Goal: Task Accomplishment & Management: Manage account settings

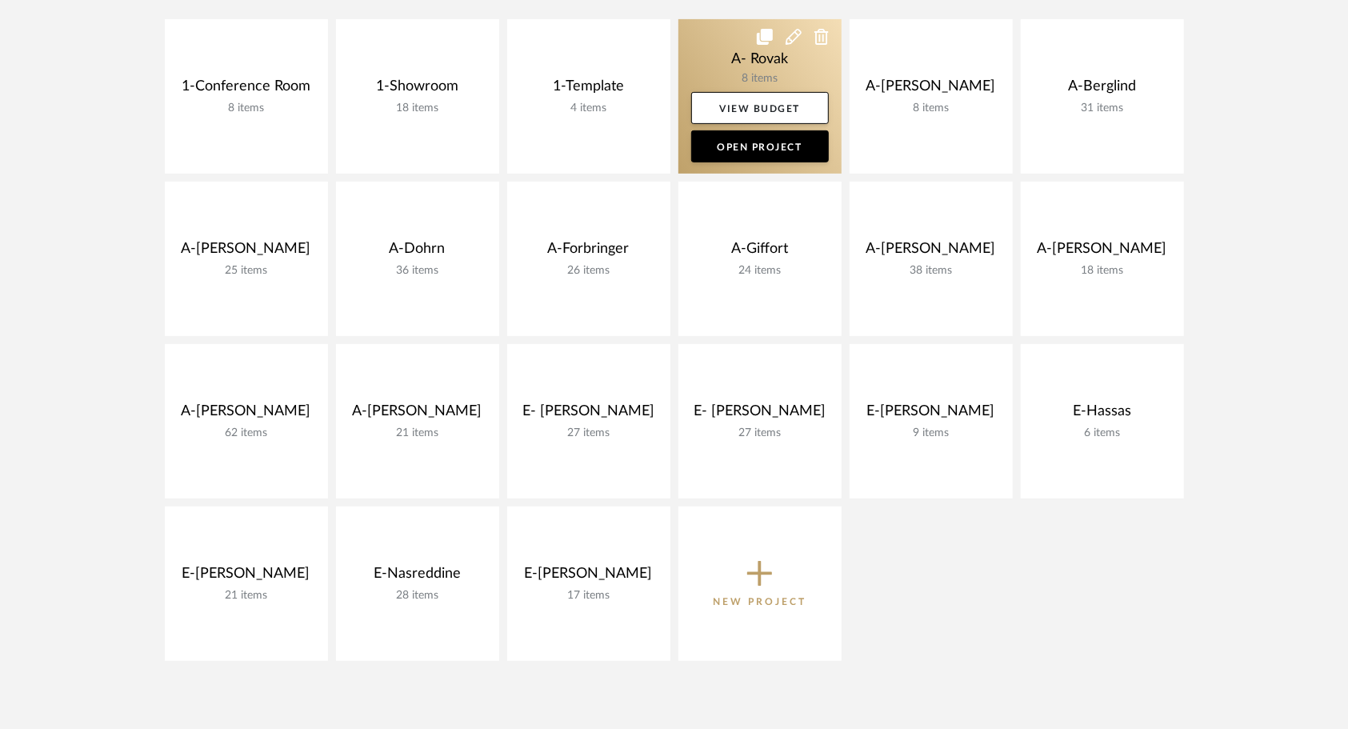
scroll to position [380, 0]
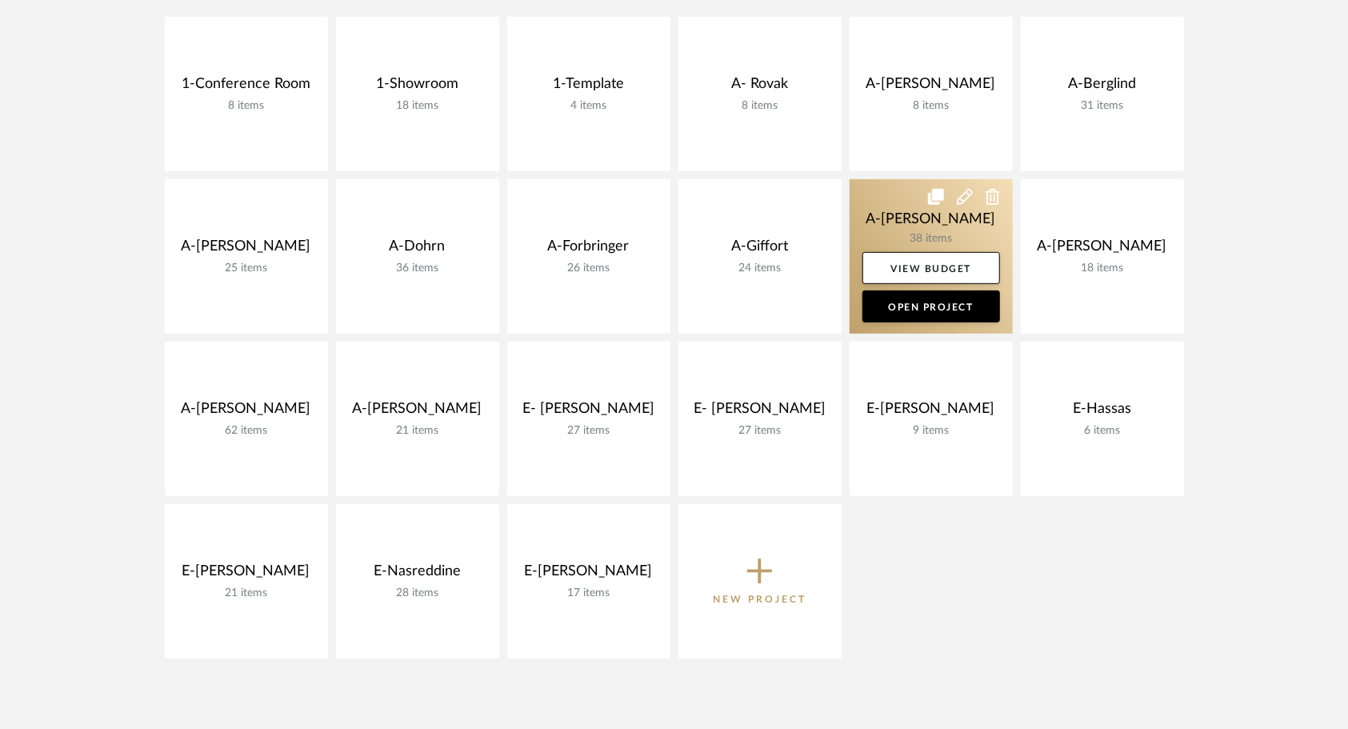
click at [870, 213] on link at bounding box center [931, 256] width 163 height 154
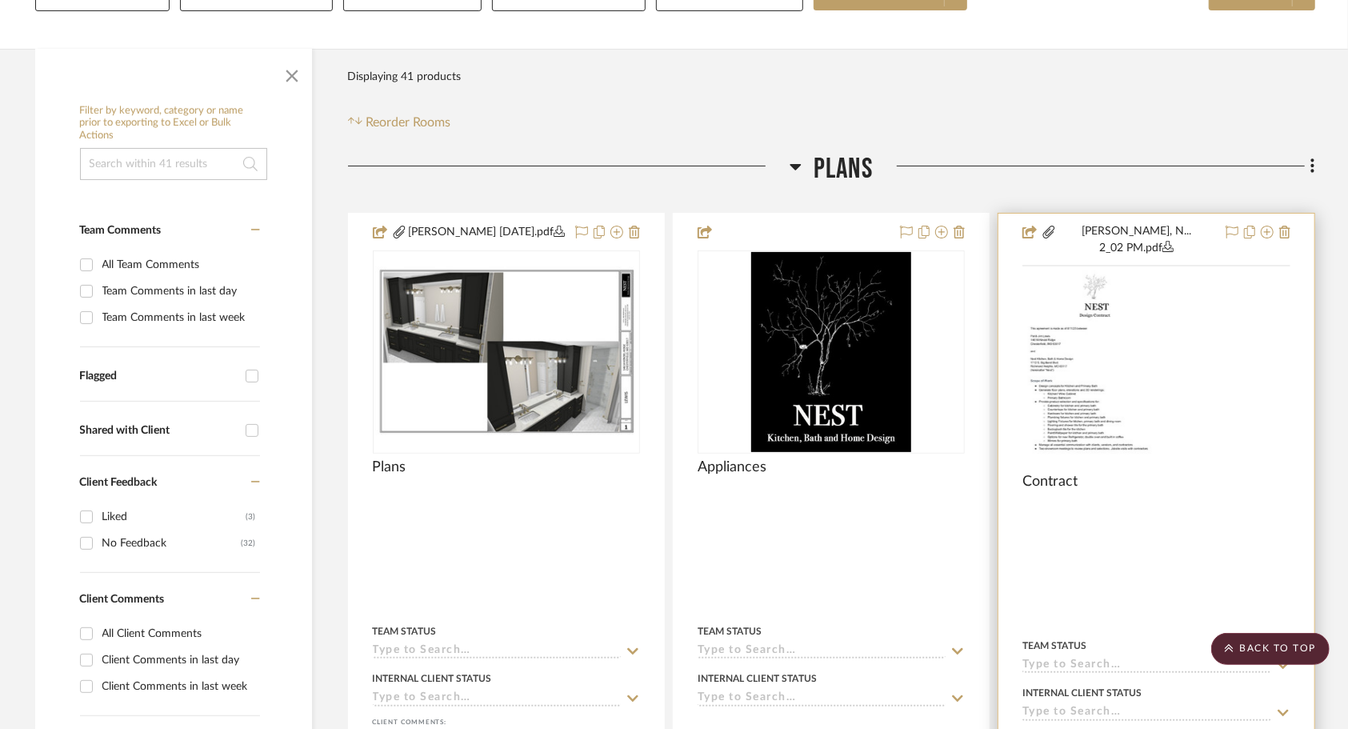
scroll to position [223, 0]
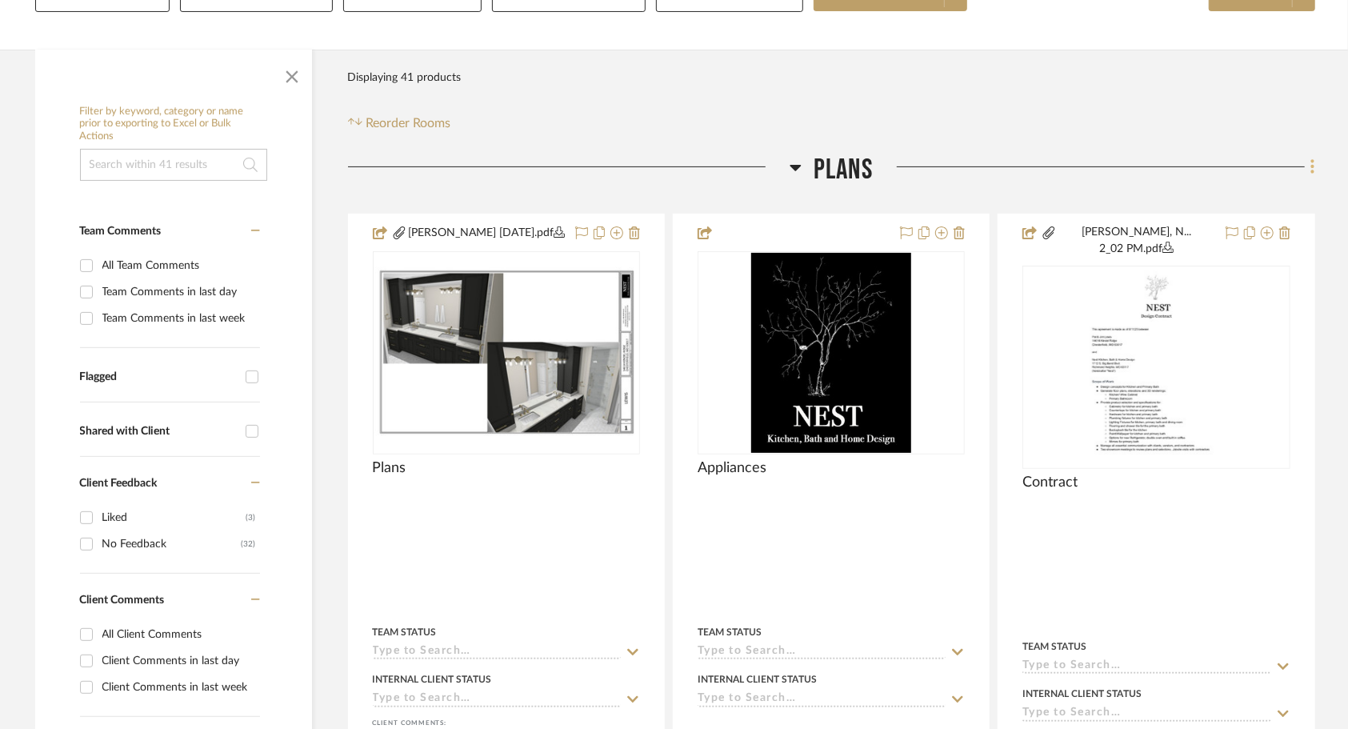
click at [1312, 165] on icon at bounding box center [1313, 167] width 3 height 14
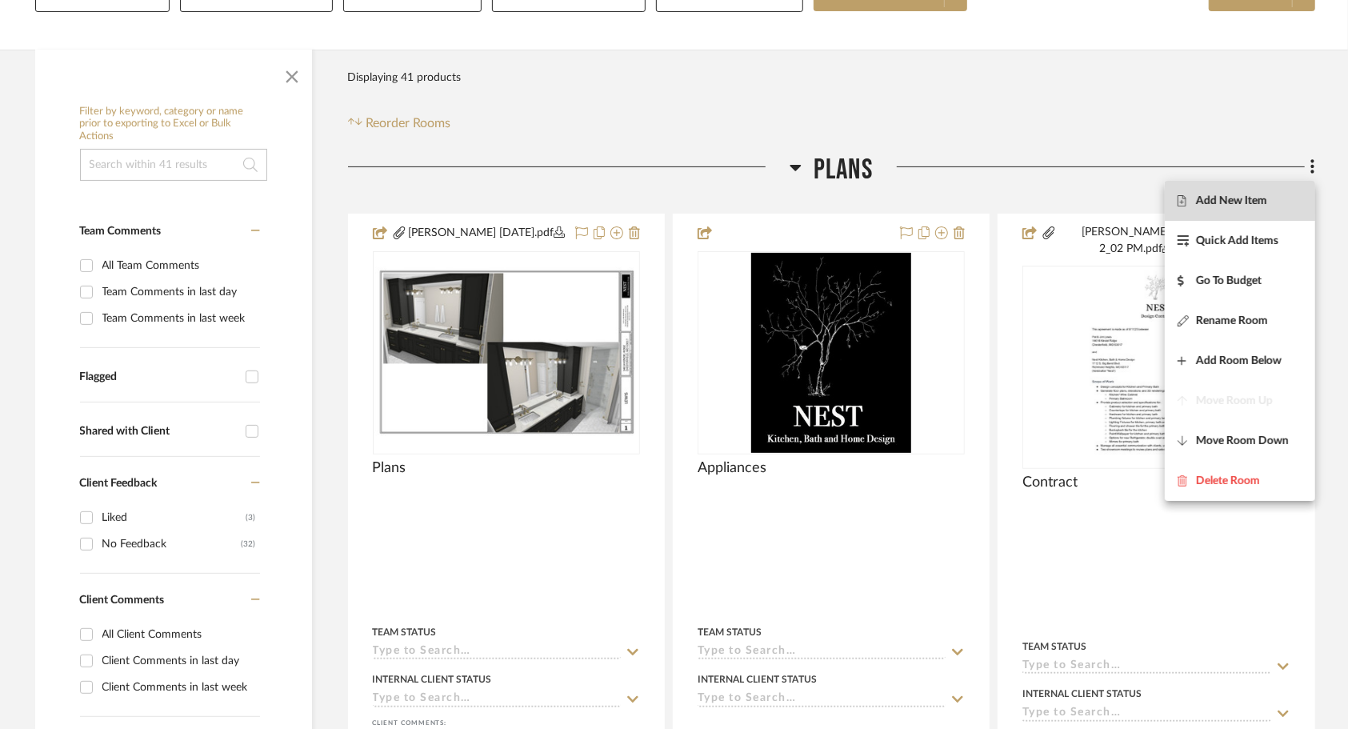
click at [1260, 202] on span "Add New Item" at bounding box center [1231, 201] width 71 height 14
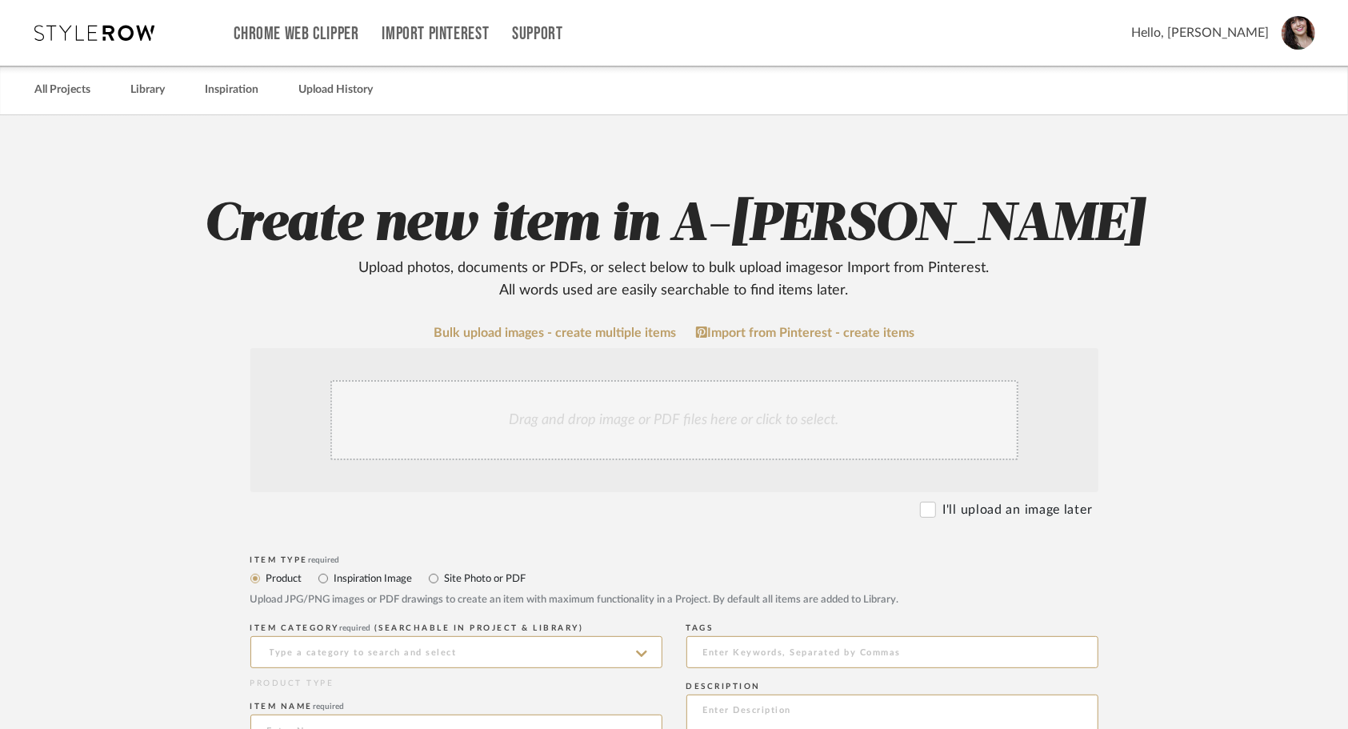
click at [479, 578] on label "Site Photo or PDF" at bounding box center [484, 579] width 83 height 18
click at [443, 578] on input "Site Photo or PDF" at bounding box center [433, 578] width 19 height 19
radio input "true"
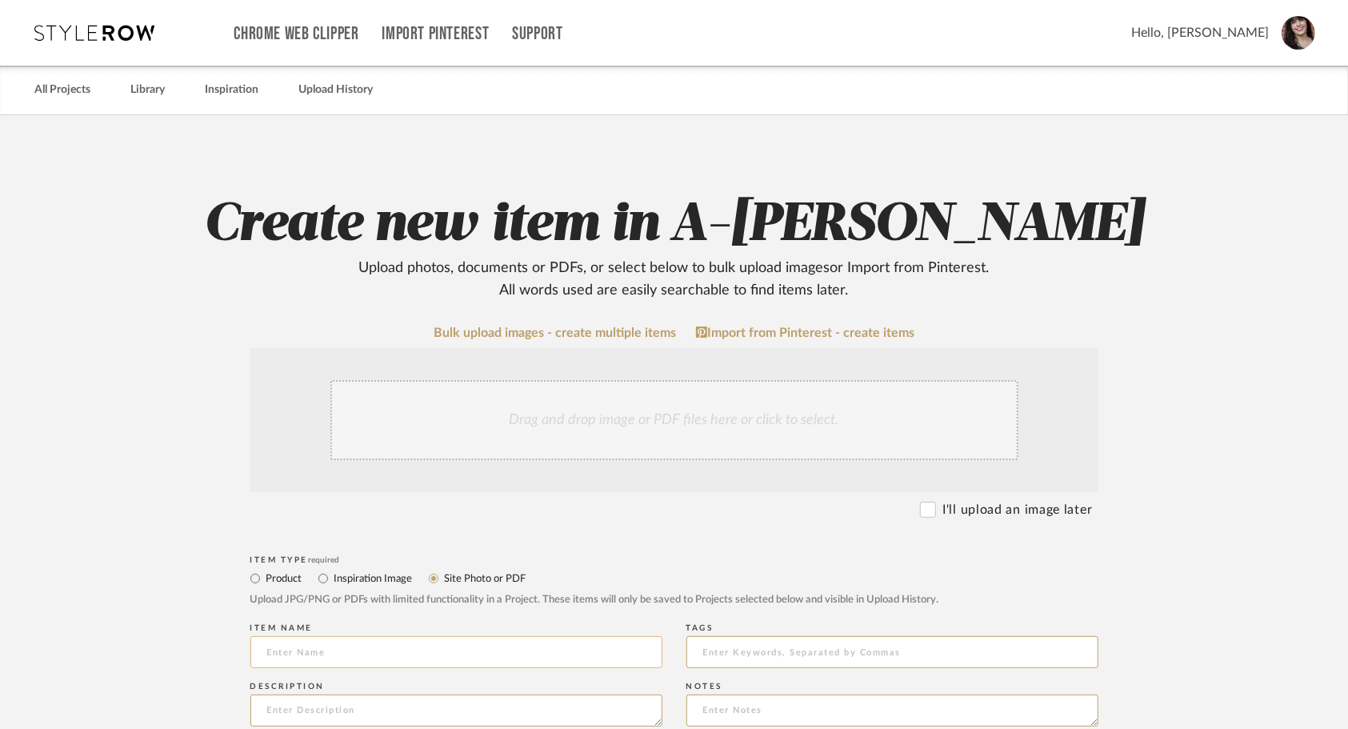
click at [466, 655] on input at bounding box center [456, 652] width 412 height 32
type input "Appliances"
click at [655, 436] on div "Drag and drop image or PDF files here or click to select." at bounding box center [675, 420] width 688 height 80
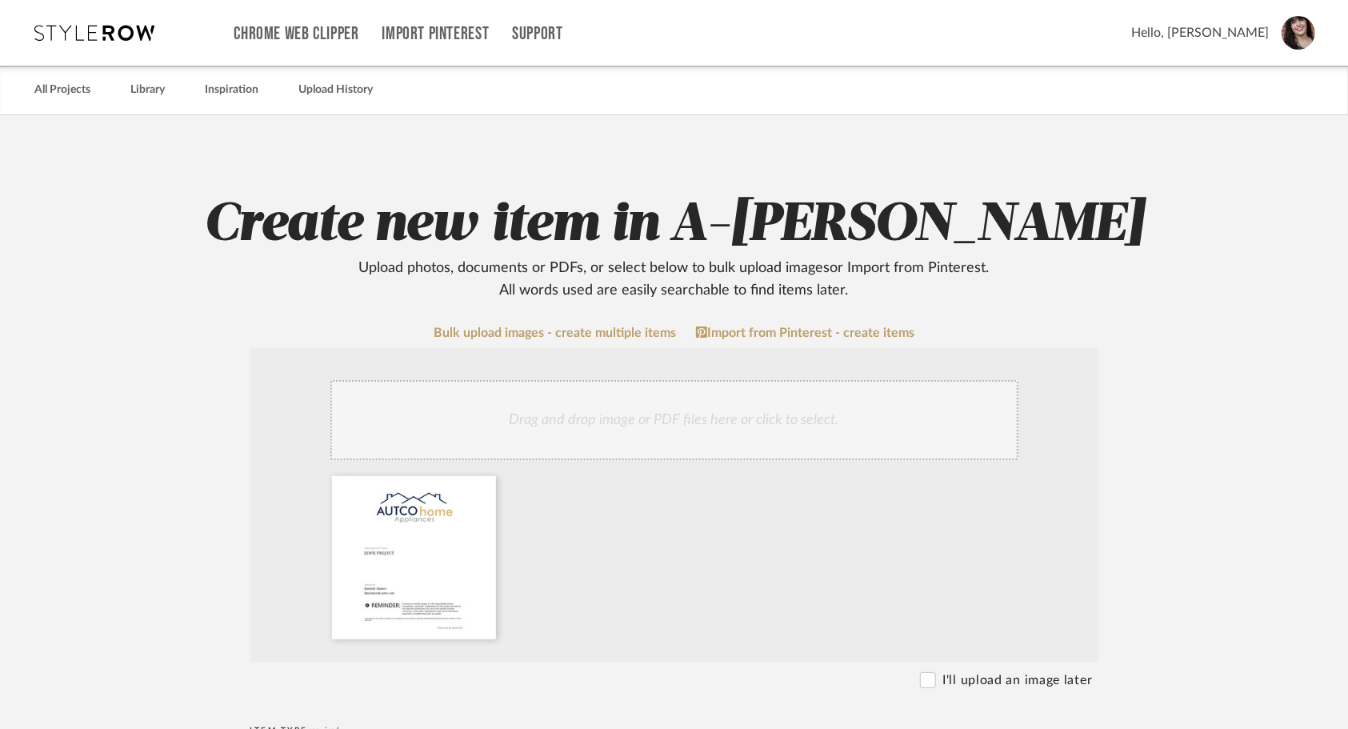
click at [679, 423] on div "Drag and drop image or PDF files here or click to select." at bounding box center [675, 420] width 688 height 80
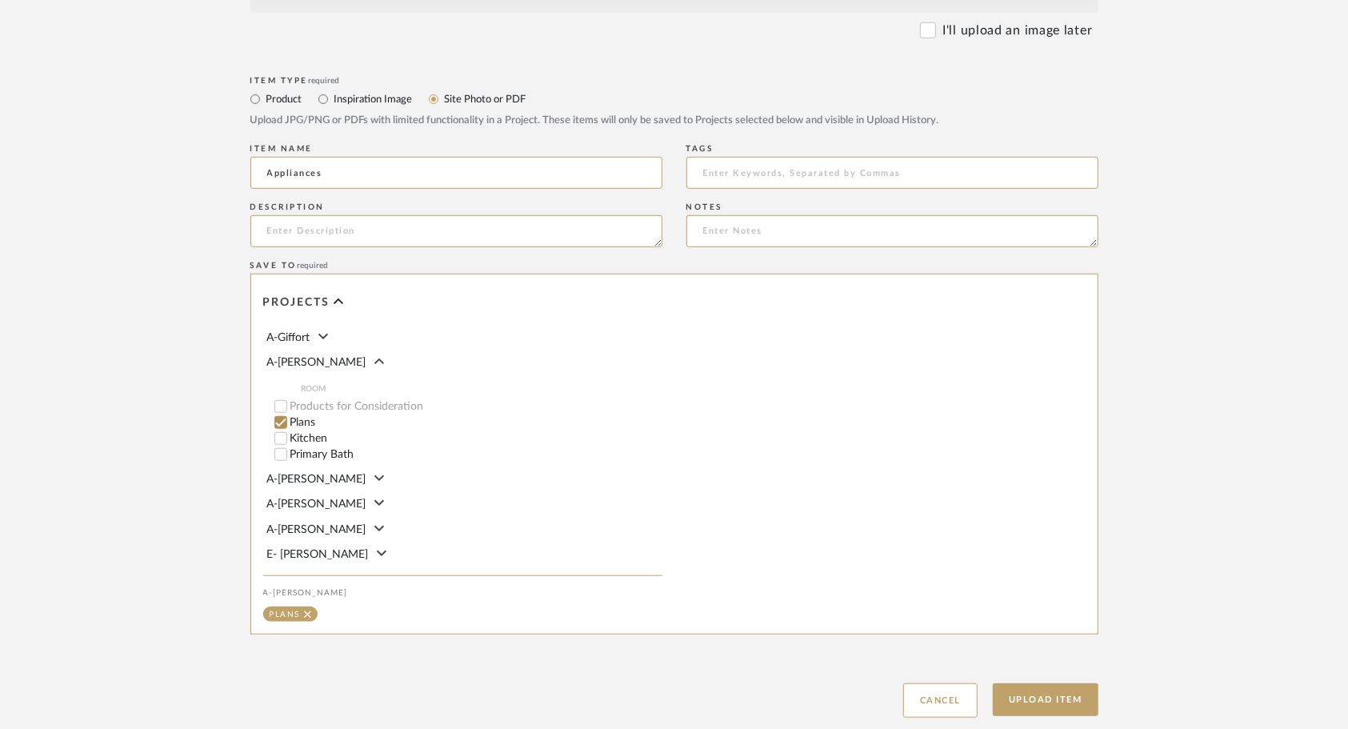
scroll to position [230, 0]
click at [1052, 696] on button "Upload Item" at bounding box center [1046, 699] width 106 height 33
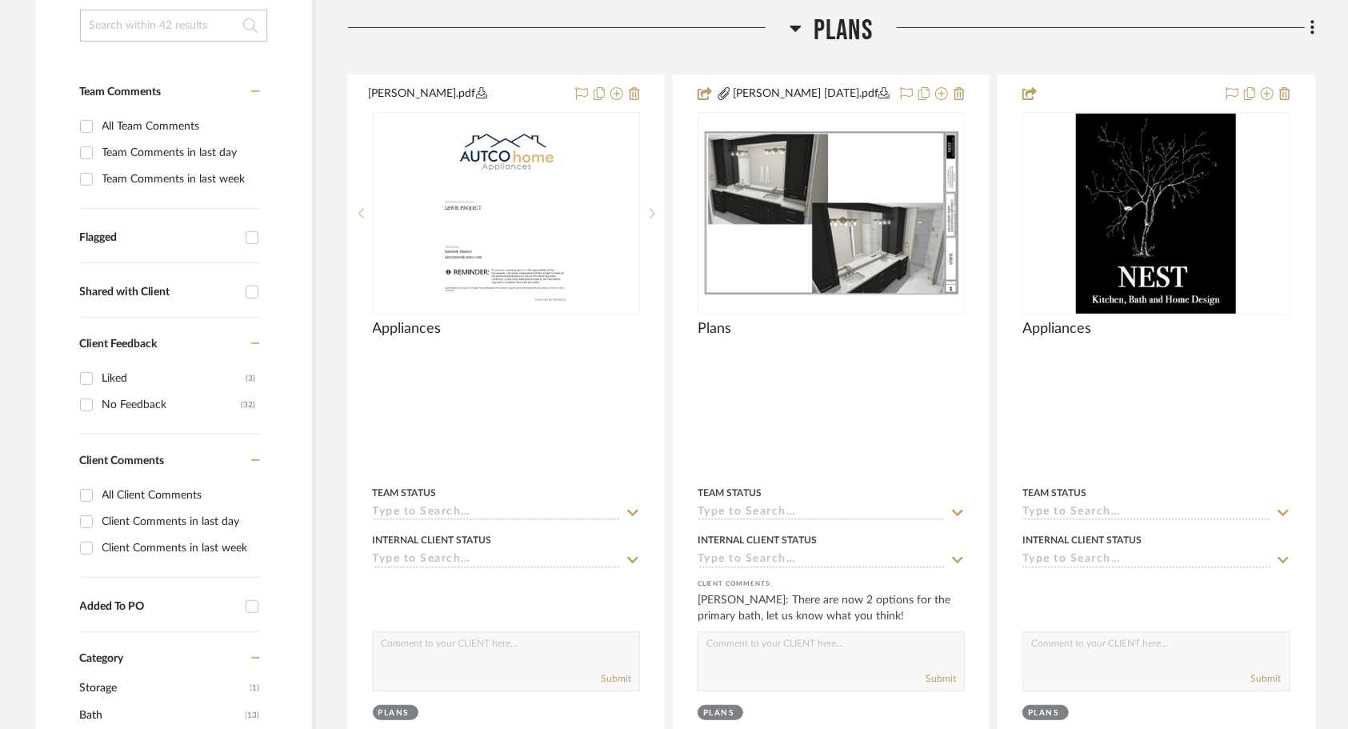
scroll to position [375, 0]
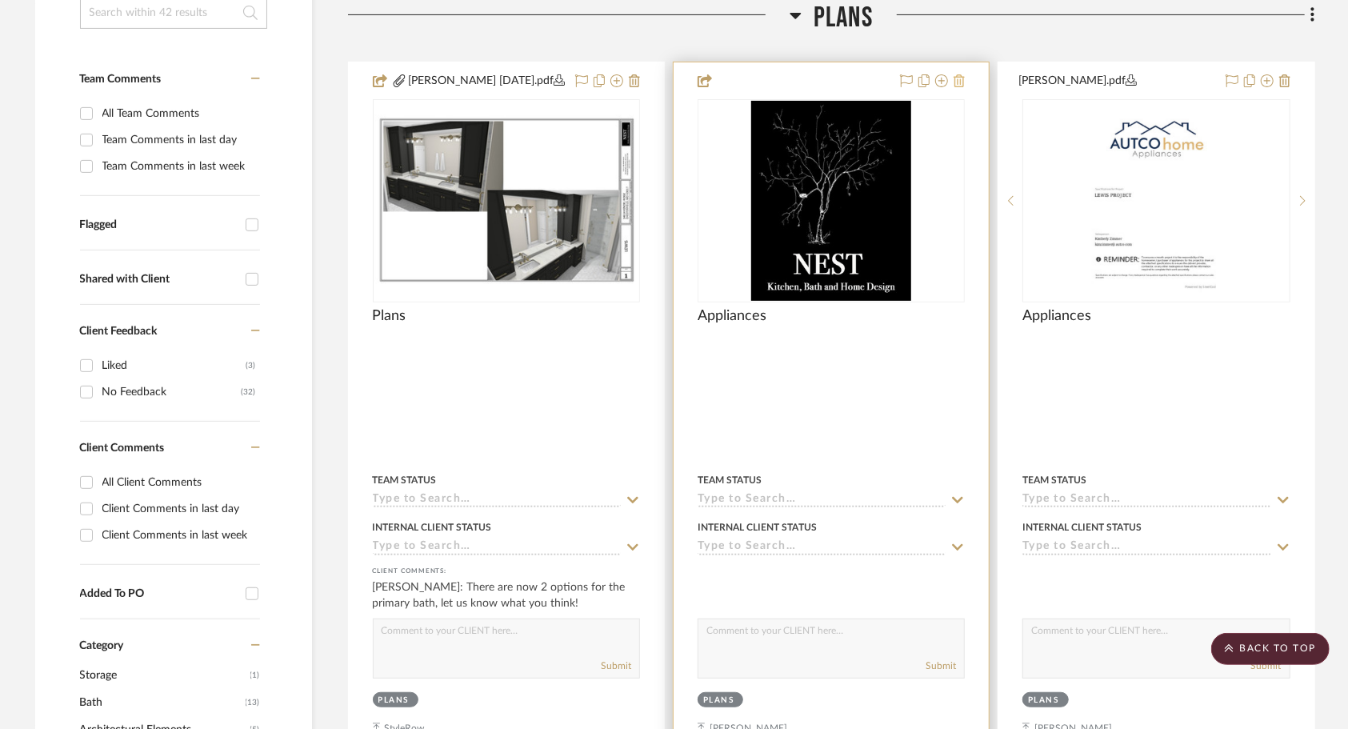
click at [961, 85] on icon at bounding box center [959, 80] width 11 height 13
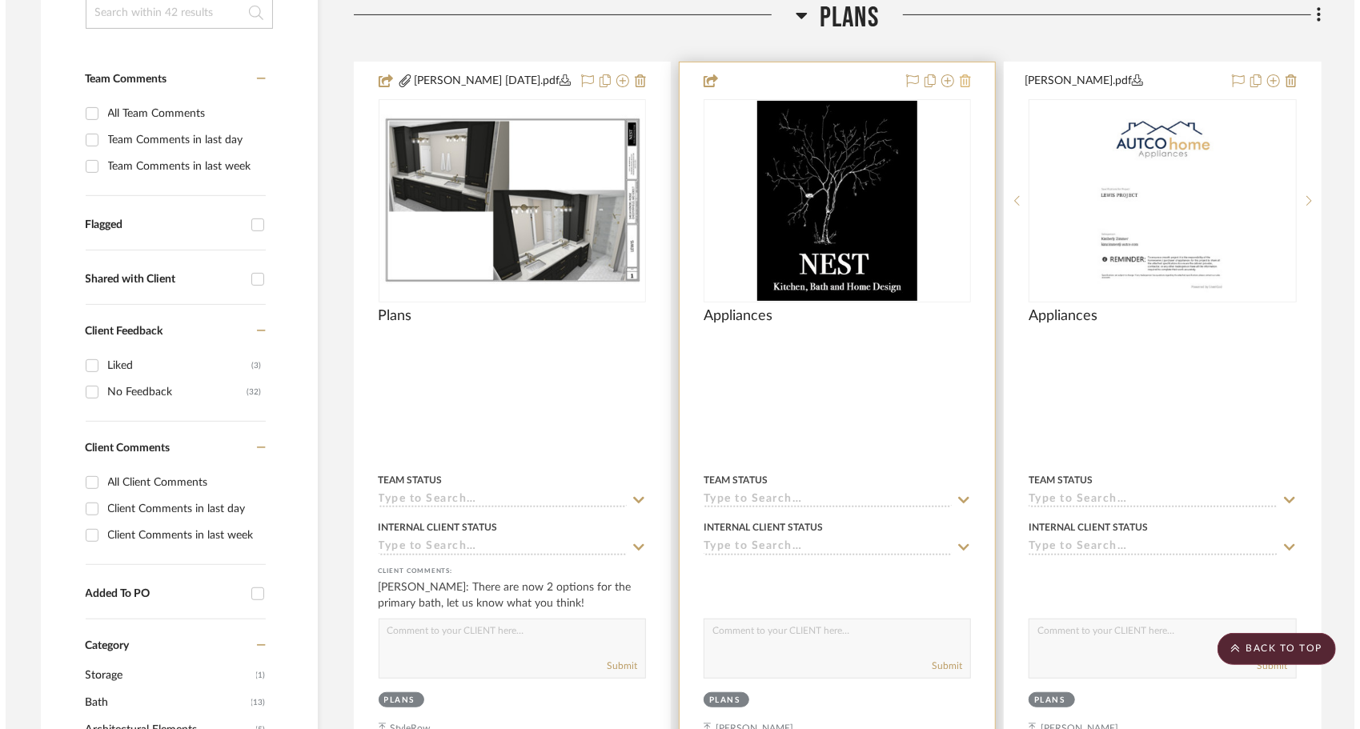
scroll to position [0, 0]
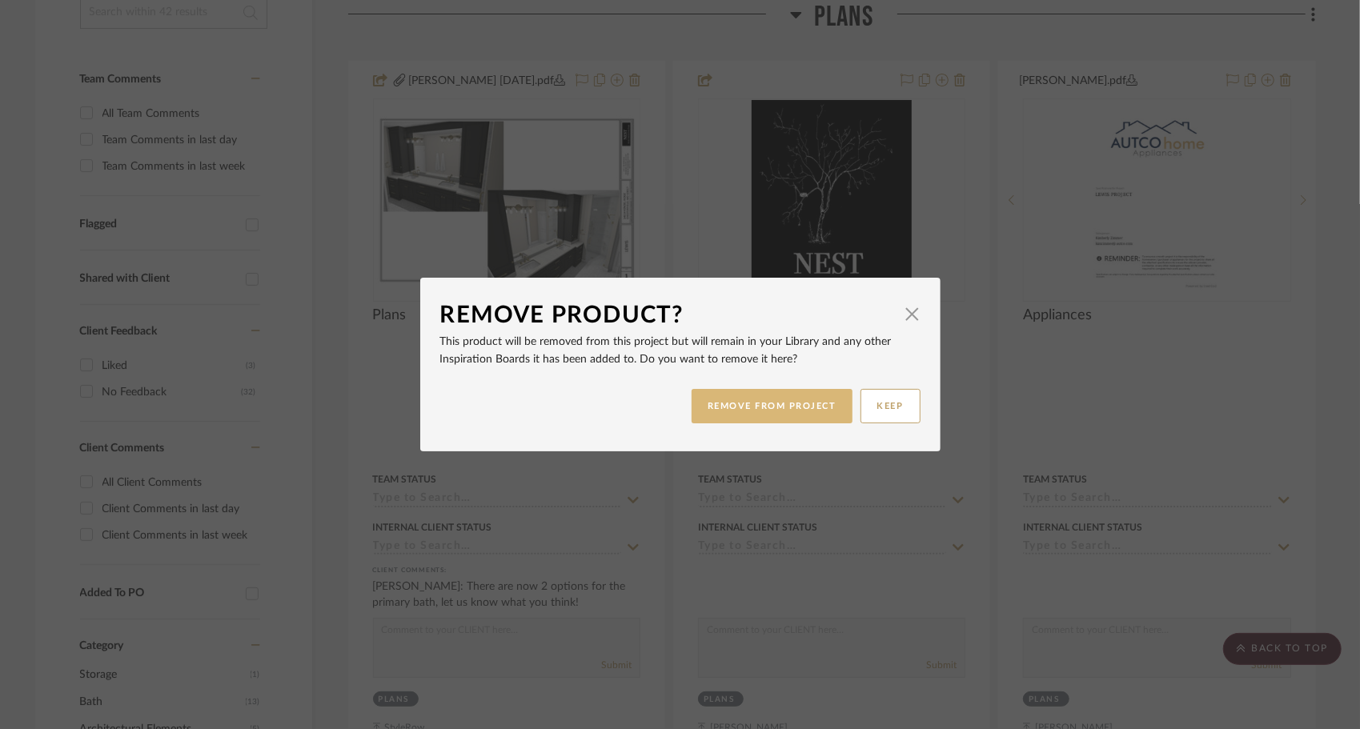
click at [793, 415] on button "REMOVE FROM PROJECT" at bounding box center [771, 406] width 161 height 34
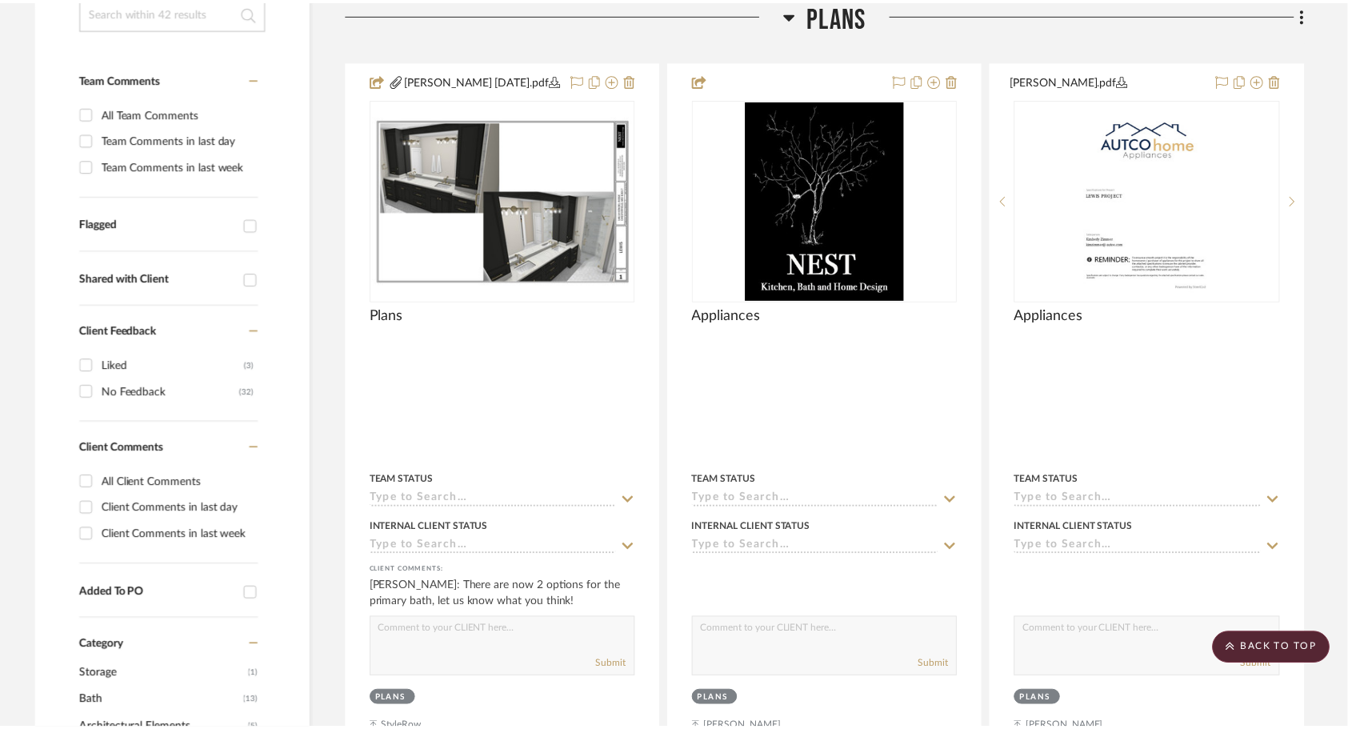
scroll to position [375, 0]
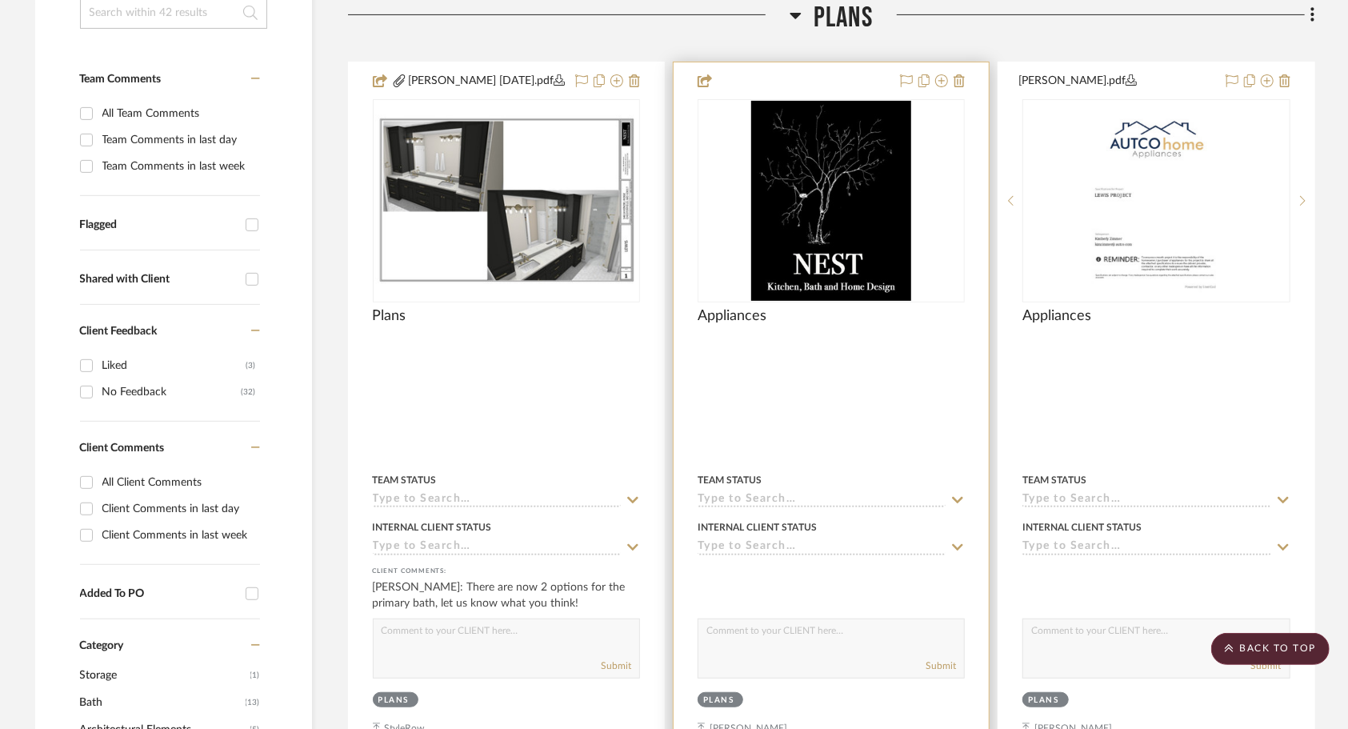
click at [792, 415] on div at bounding box center [831, 412] width 315 height 700
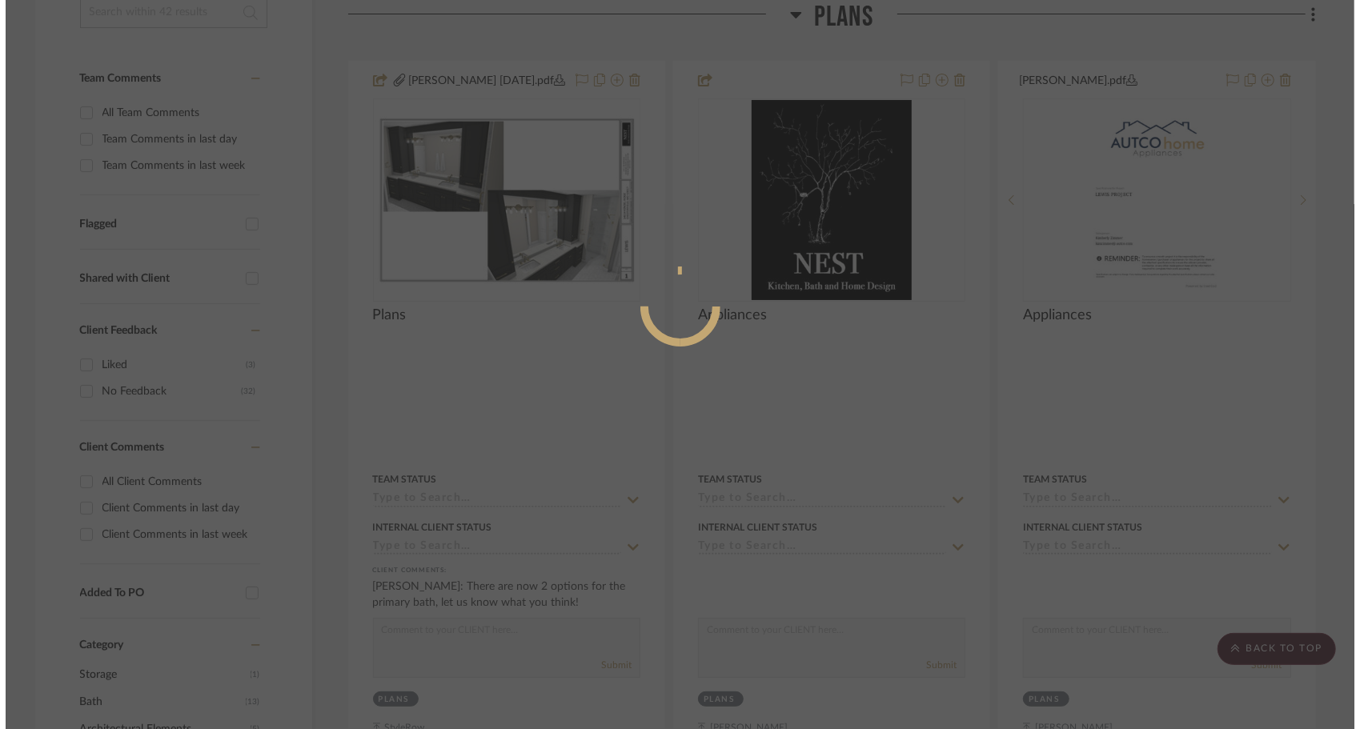
scroll to position [0, 0]
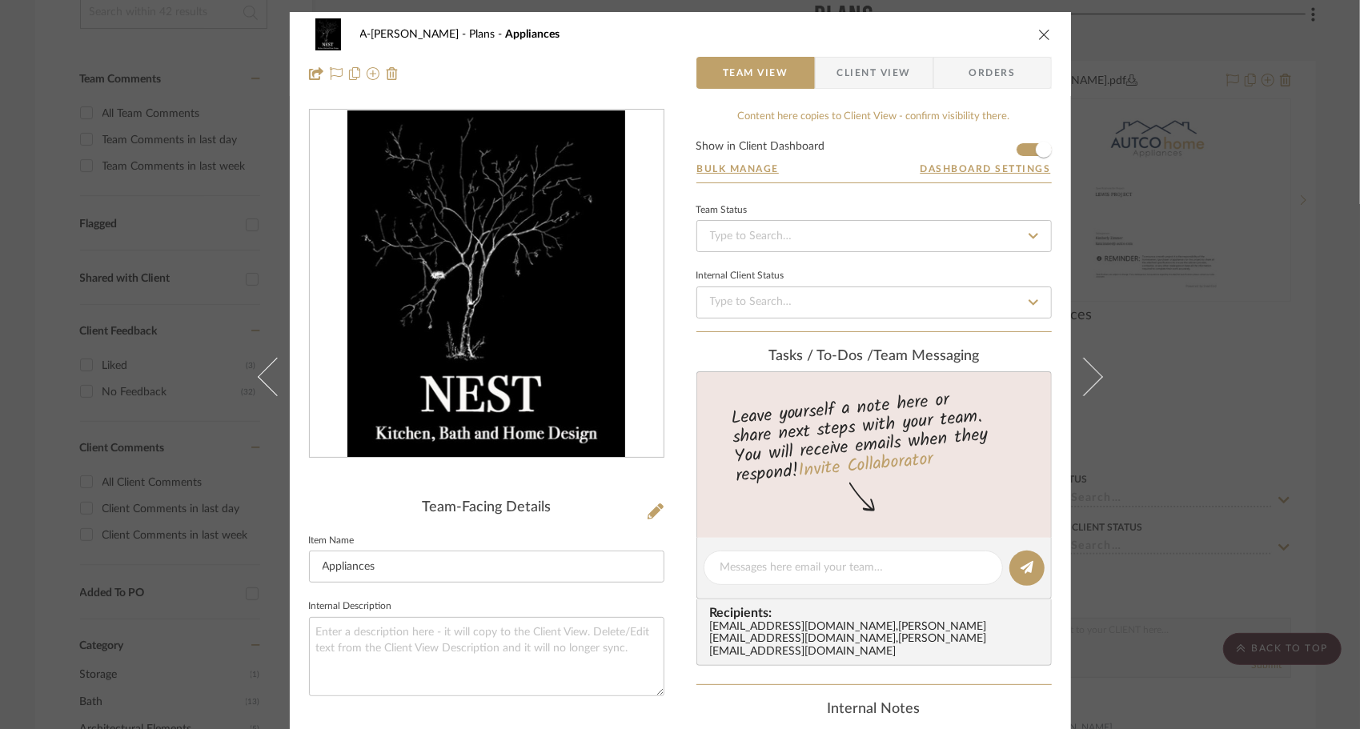
click at [1043, 37] on icon "close" at bounding box center [1044, 34] width 13 height 13
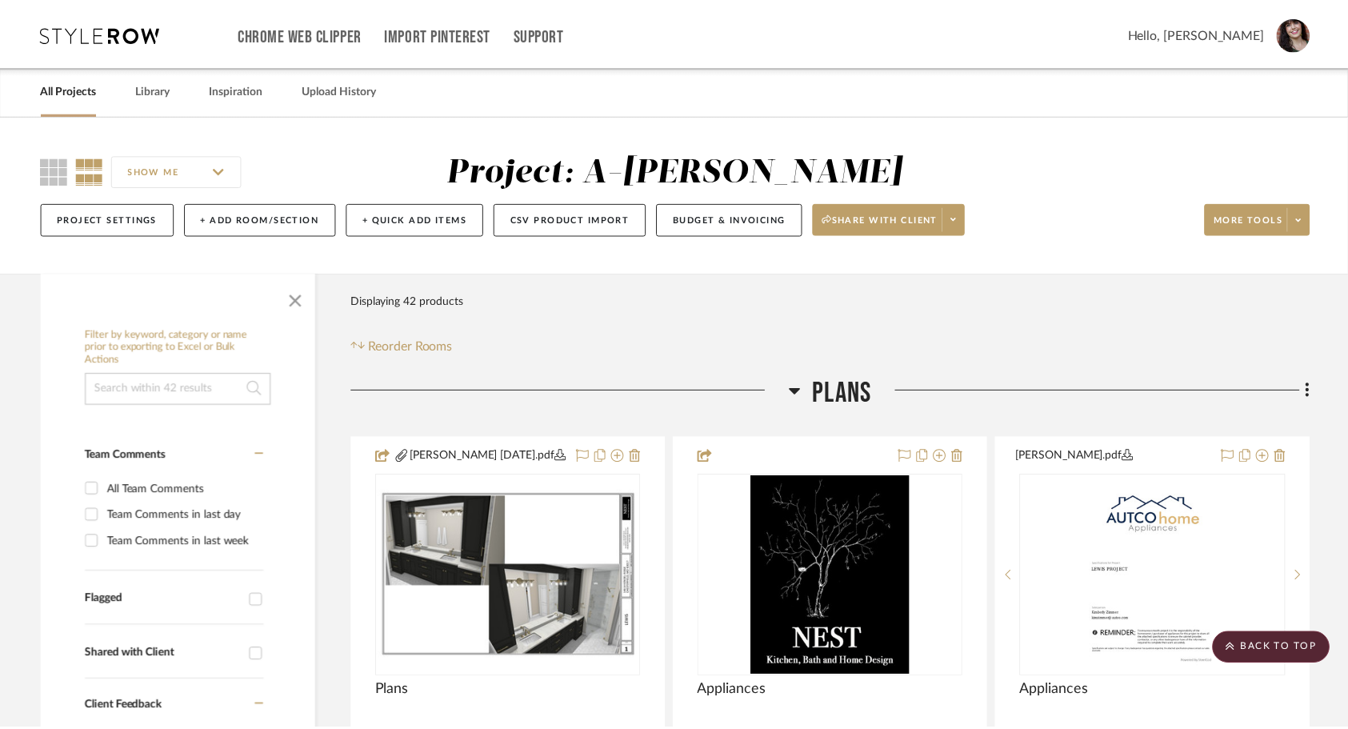
scroll to position [375, 0]
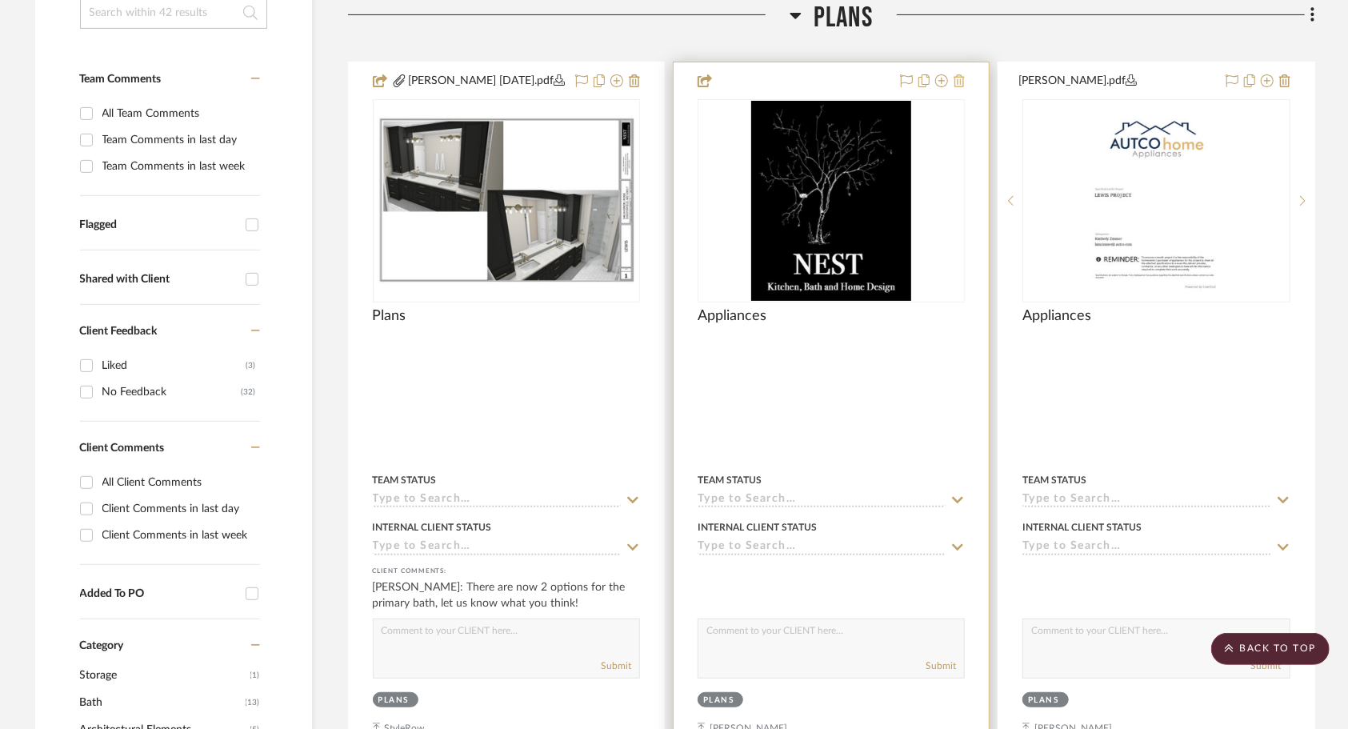
click at [959, 81] on icon at bounding box center [959, 80] width 11 height 13
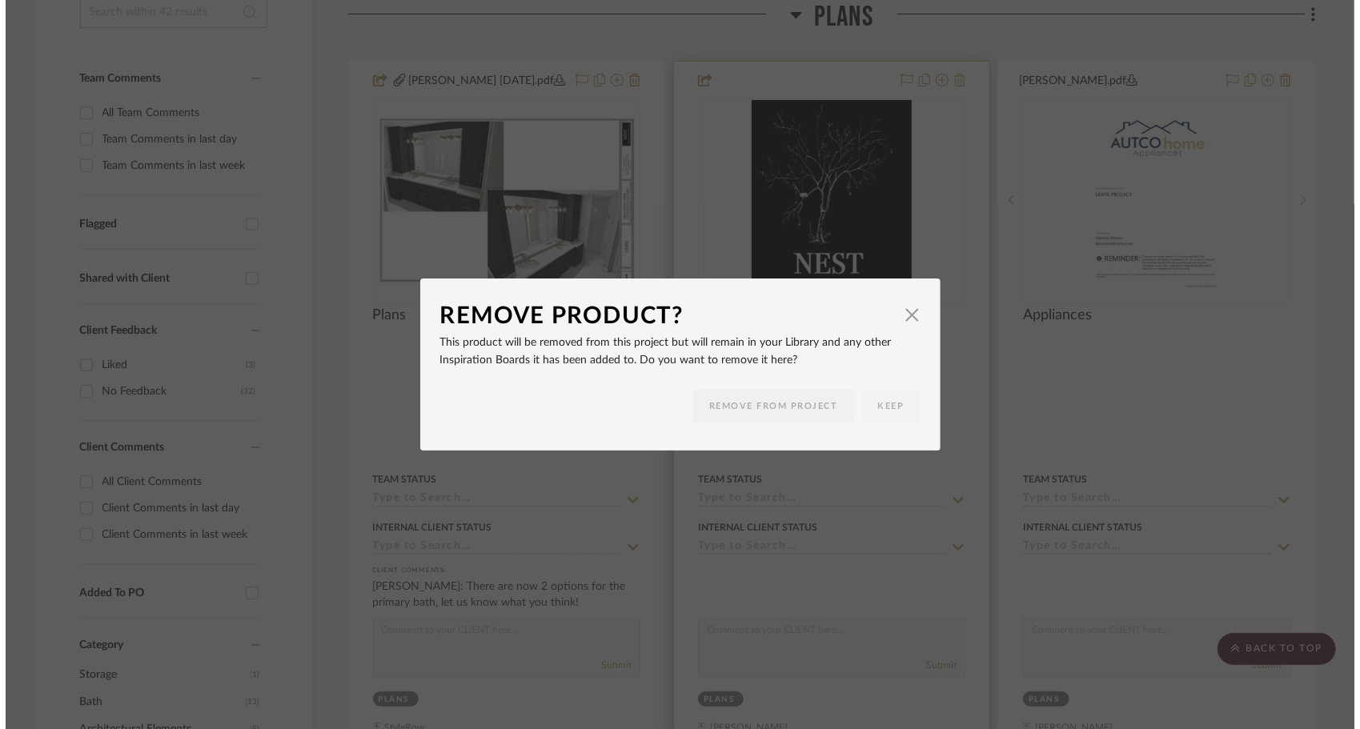
scroll to position [0, 0]
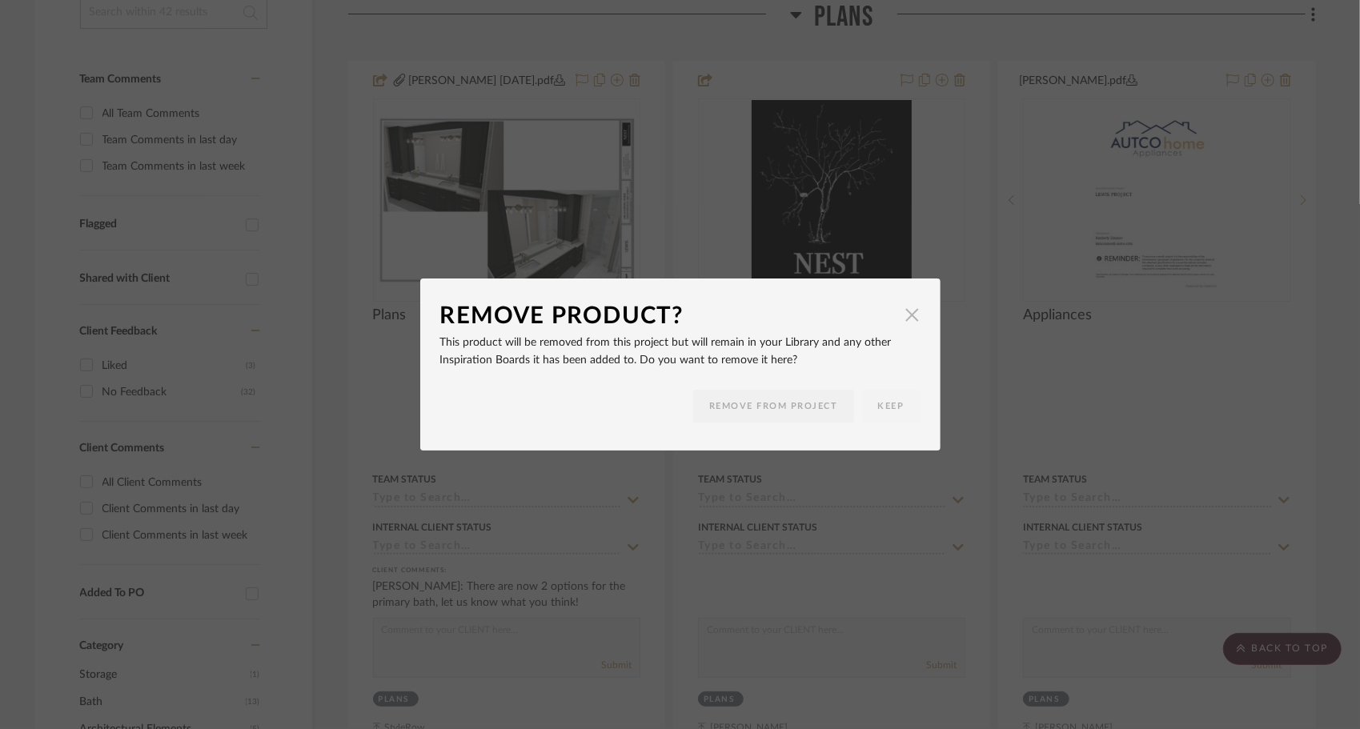
click at [903, 314] on span "button" at bounding box center [912, 315] width 32 height 32
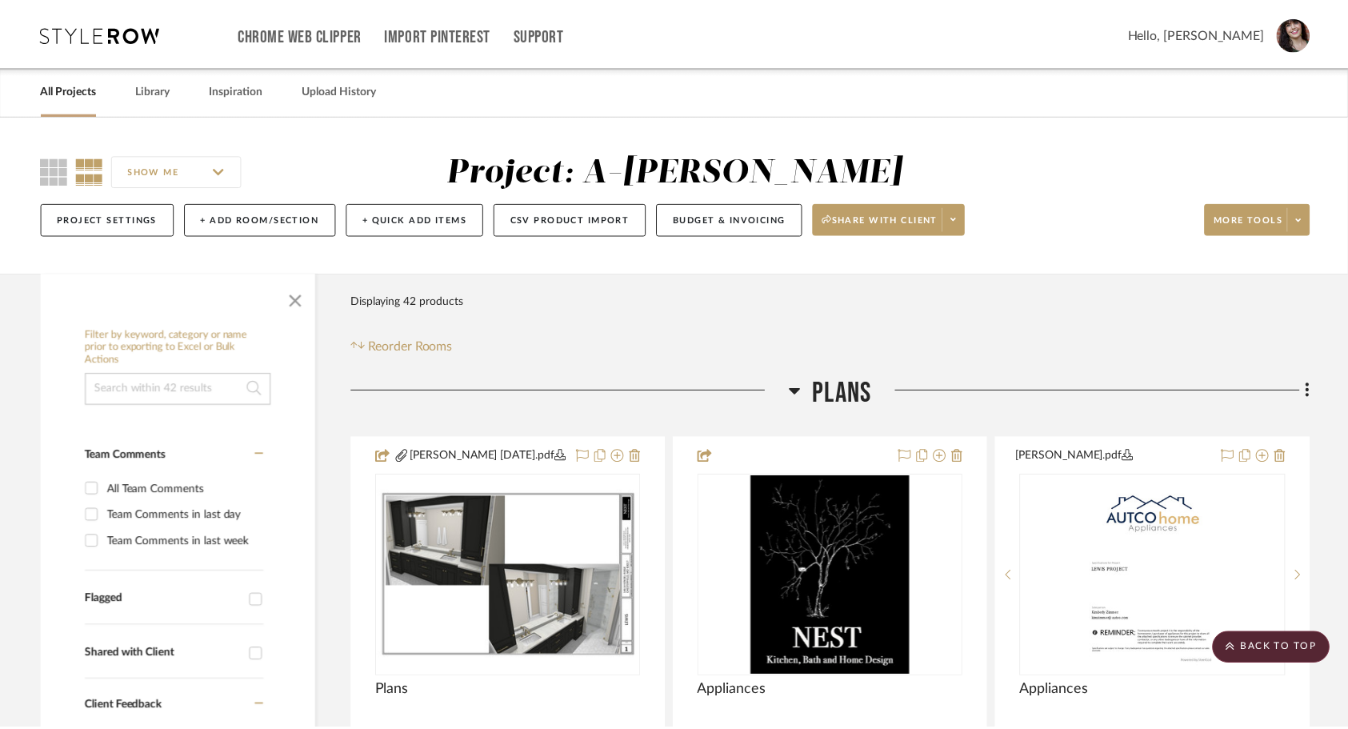
scroll to position [375, 0]
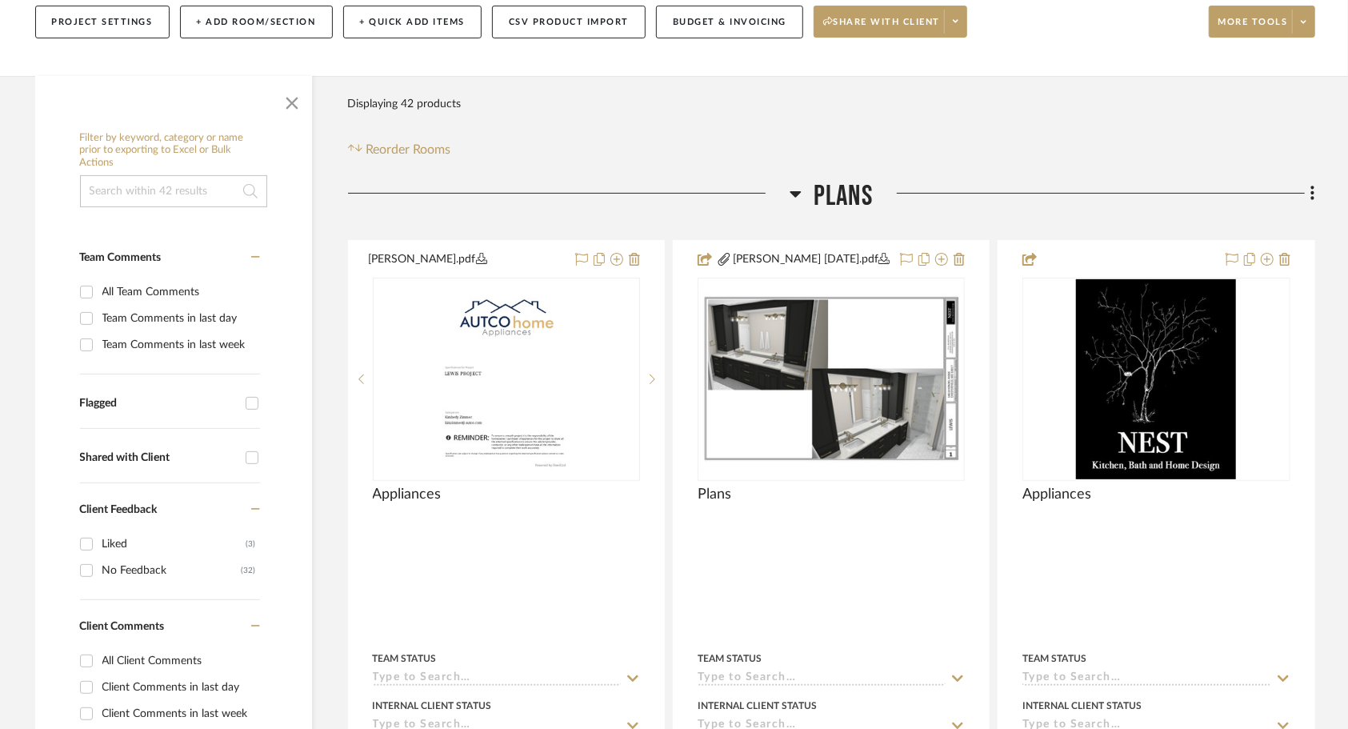
scroll to position [204, 0]
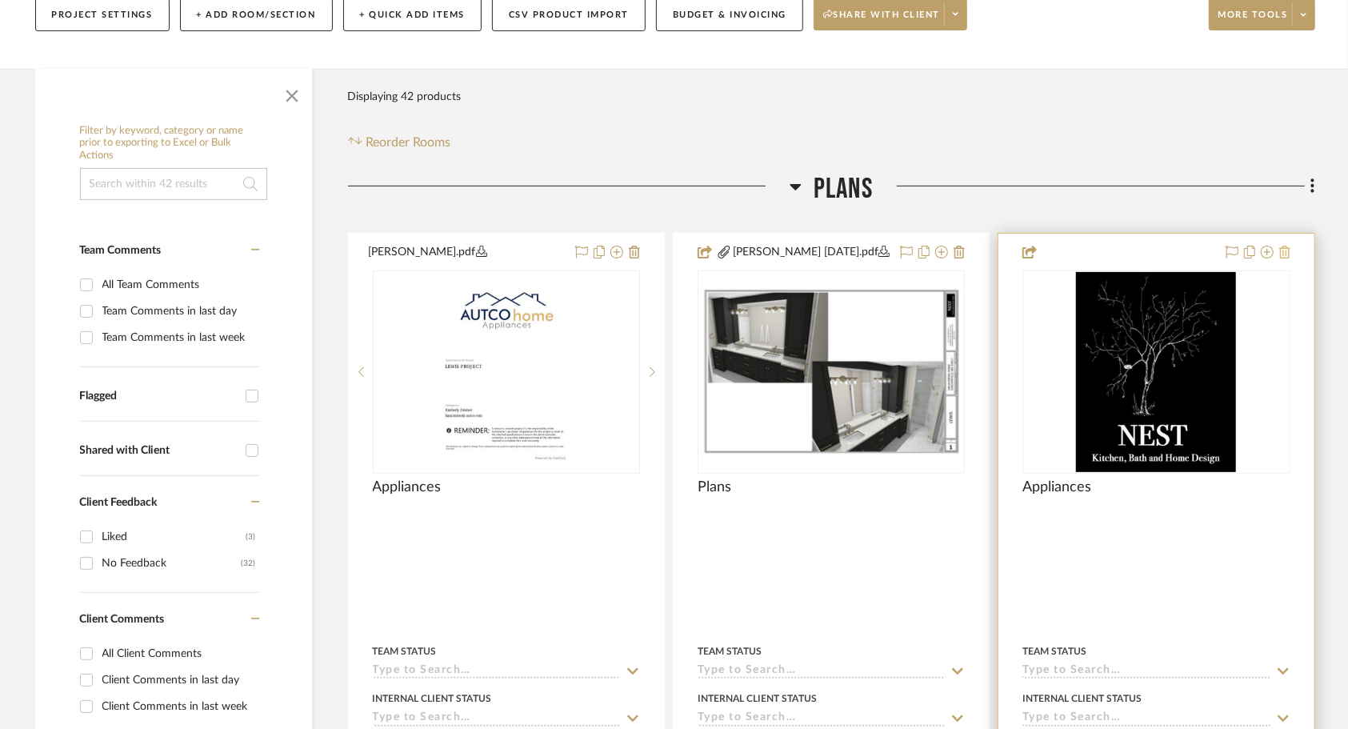
click at [1284, 252] on icon at bounding box center [1285, 252] width 11 height 13
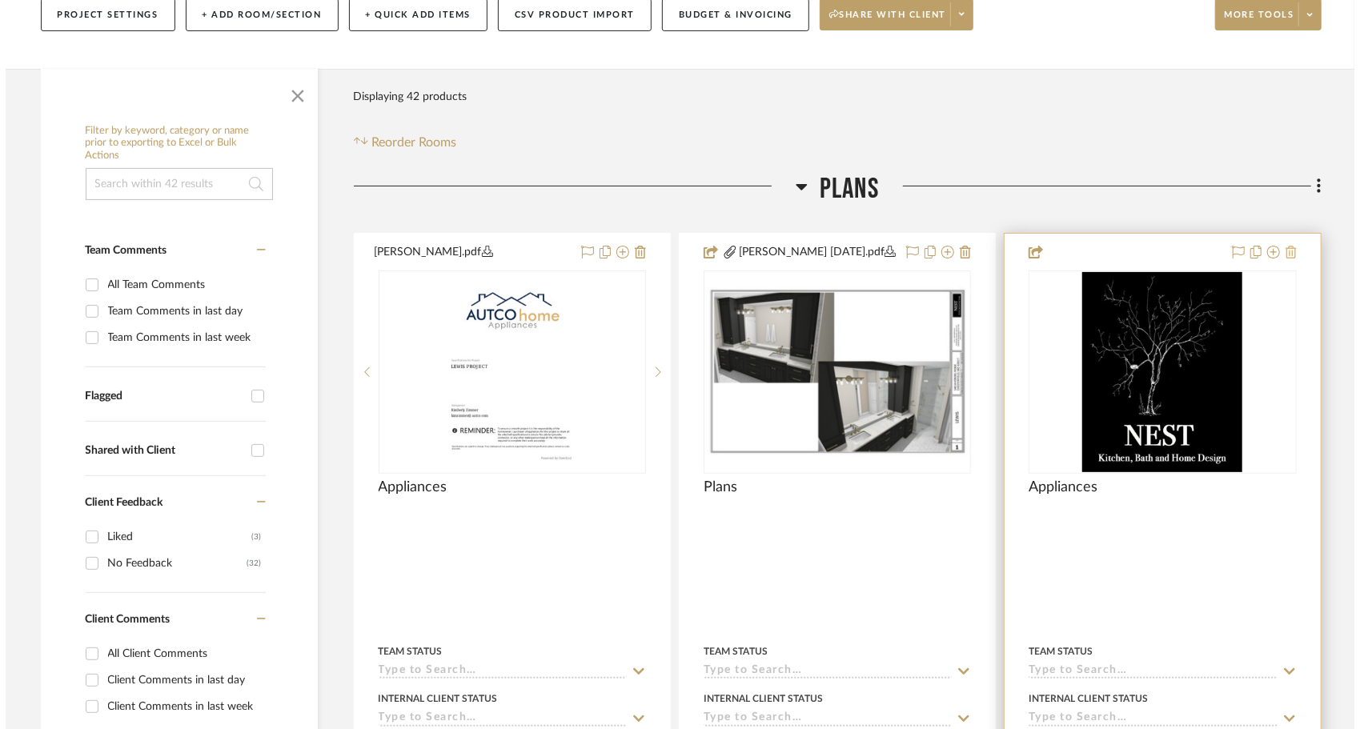
scroll to position [0, 0]
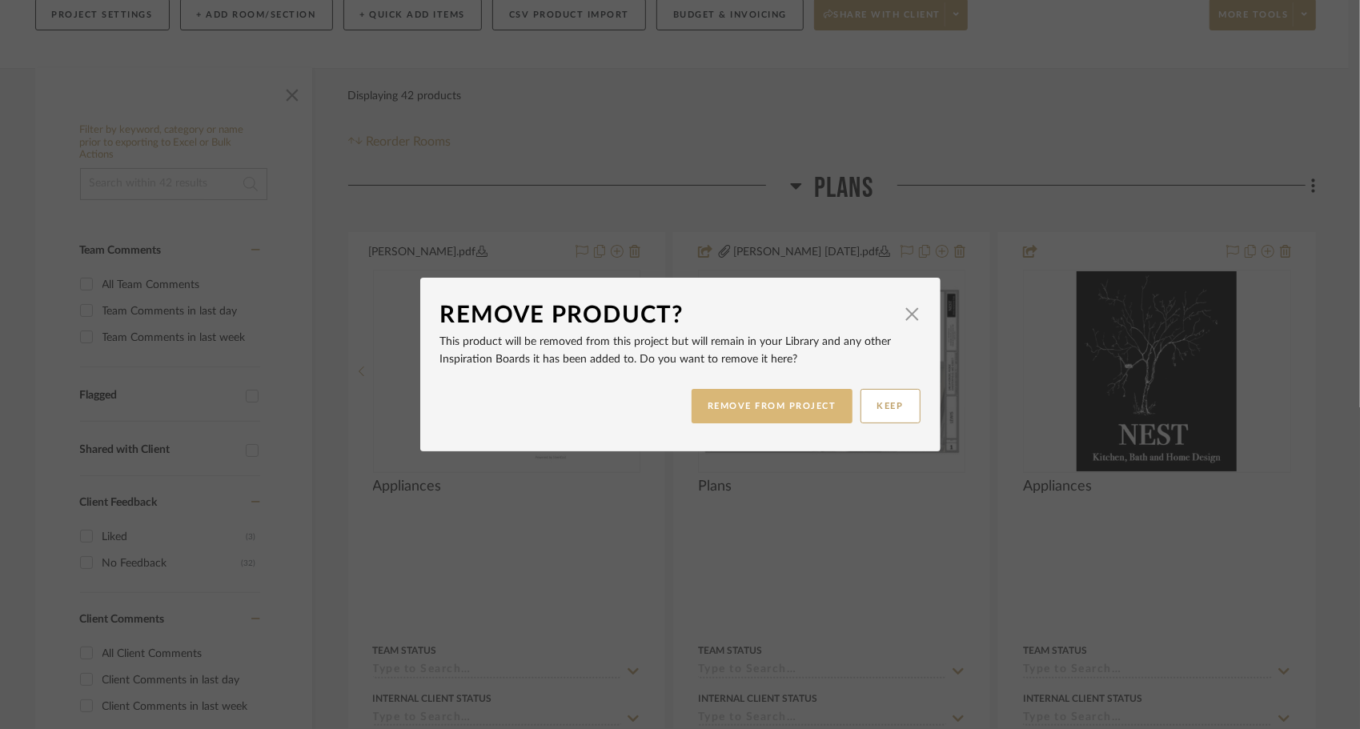
click at [787, 408] on button "REMOVE FROM PROJECT" at bounding box center [771, 406] width 161 height 34
